Goal: Find specific page/section: Find specific page/section

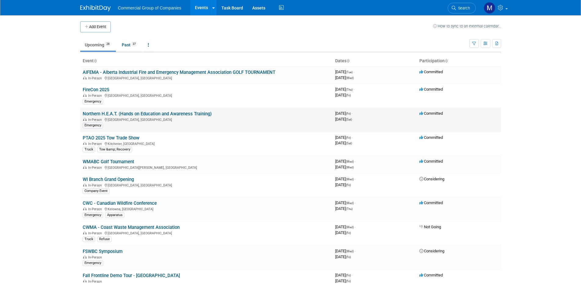
click at [198, 113] on link "Northern H.E.A.T. (Hands on Education and Awareness Training)" at bounding box center [147, 113] width 129 height 5
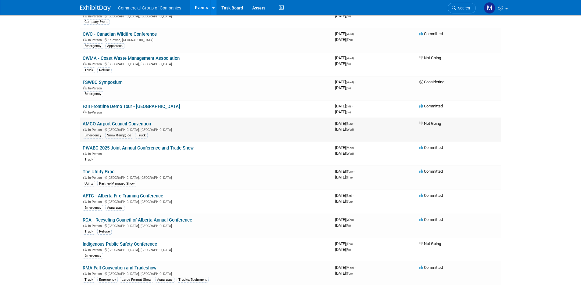
scroll to position [190, 0]
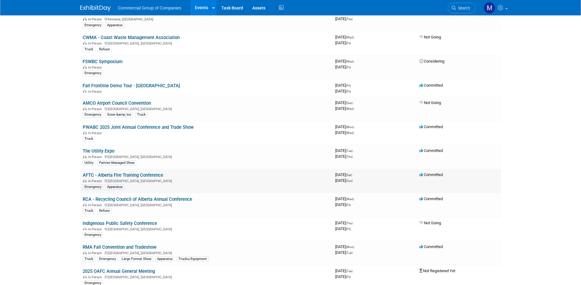
click at [156, 175] on link "AFTC - Alberta Fire Training Conference" at bounding box center [123, 174] width 81 height 5
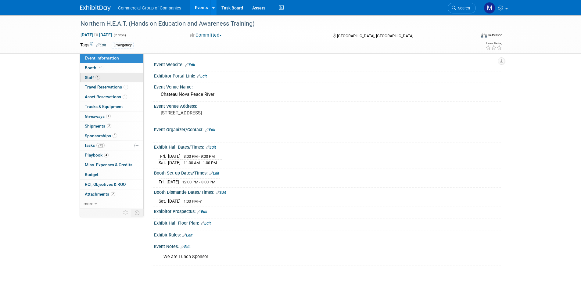
click at [93, 77] on span "Staff 1" at bounding box center [92, 77] width 15 height 5
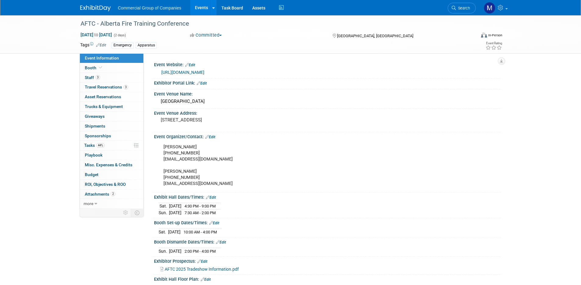
scroll to position [1, 0]
click at [91, 77] on span "Staff 3" at bounding box center [92, 77] width 15 height 5
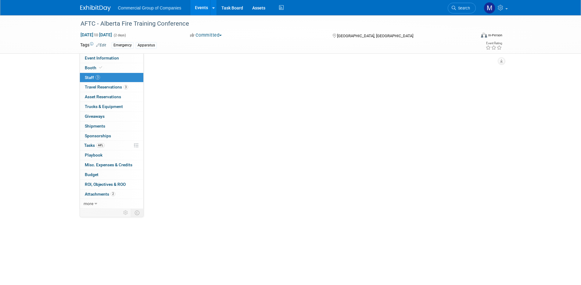
scroll to position [0, 0]
